Goal: Find specific page/section: Find specific page/section

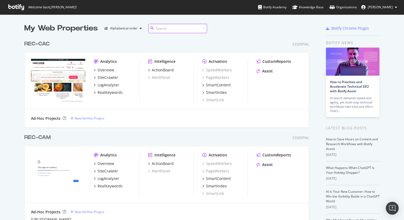
scroll to position [1298, 285]
click at [169, 29] on input at bounding box center [177, 28] width 59 height 9
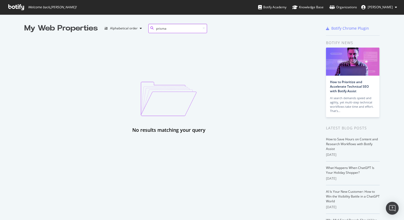
type input "prisma"
type input "shop"
